Goal: Navigation & Orientation: Find specific page/section

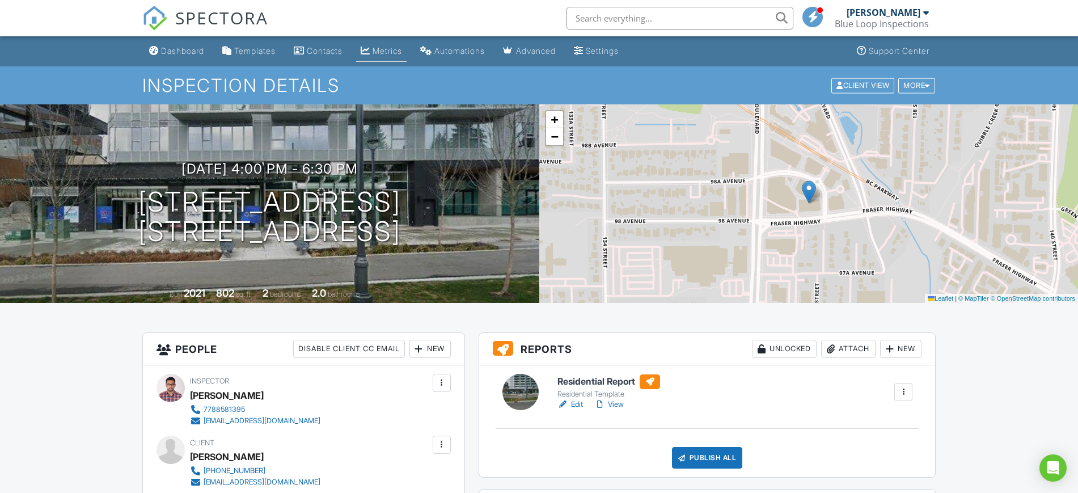
click at [374, 57] on link "Metrics" at bounding box center [381, 51] width 50 height 21
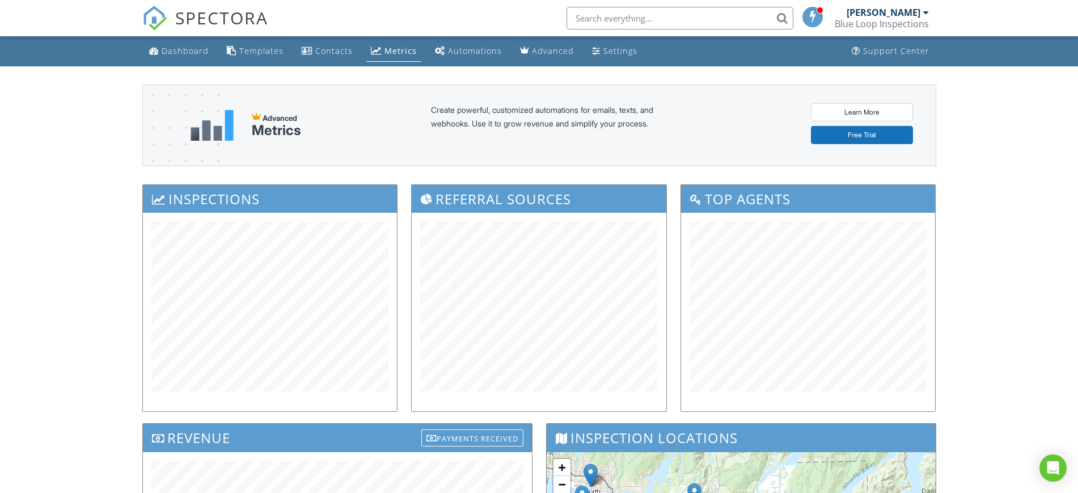
click at [872, 8] on div "[PERSON_NAME] Blue Loop Inspections" at bounding box center [882, 18] width 94 height 36
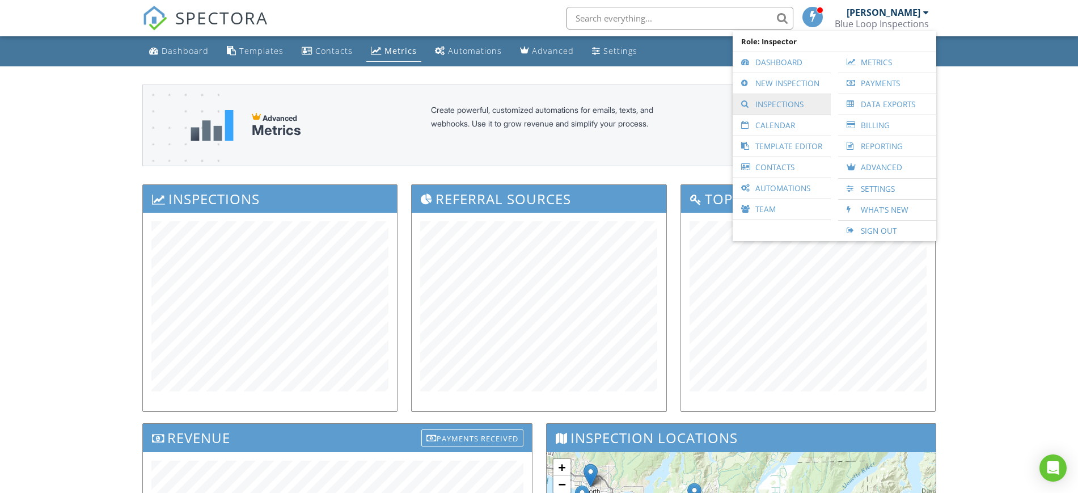
click at [783, 99] on link "Inspections" at bounding box center [782, 104] width 87 height 20
